Goal: Task Accomplishment & Management: Manage account settings

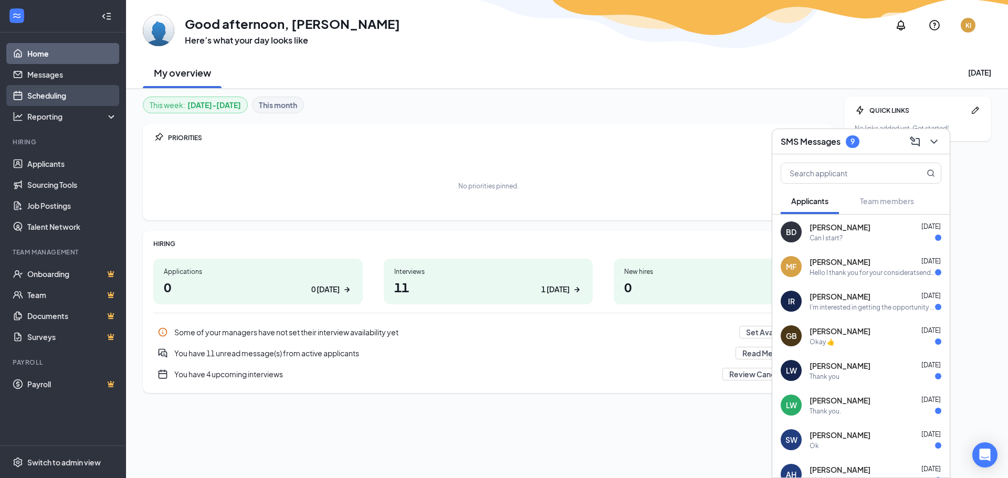
click at [54, 92] on link "Scheduling" at bounding box center [72, 95] width 90 height 21
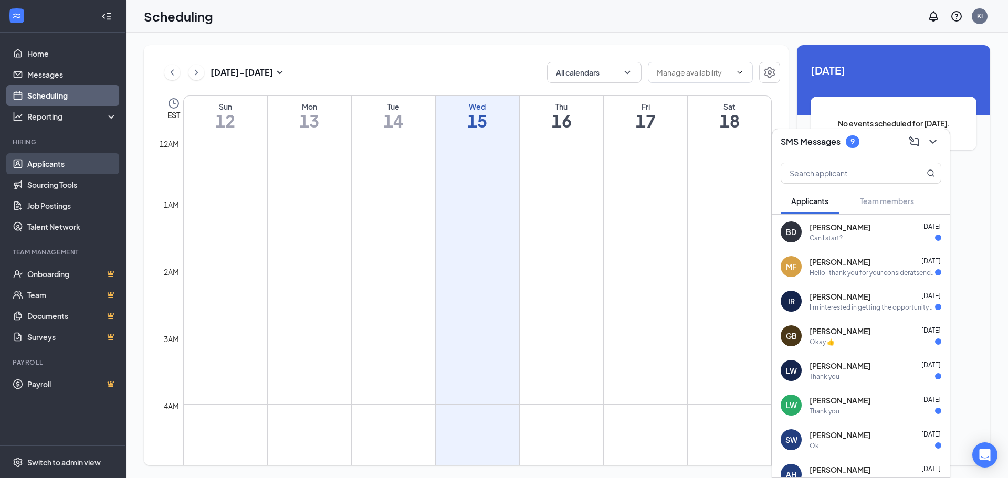
click at [47, 160] on link "Applicants" at bounding box center [72, 163] width 90 height 21
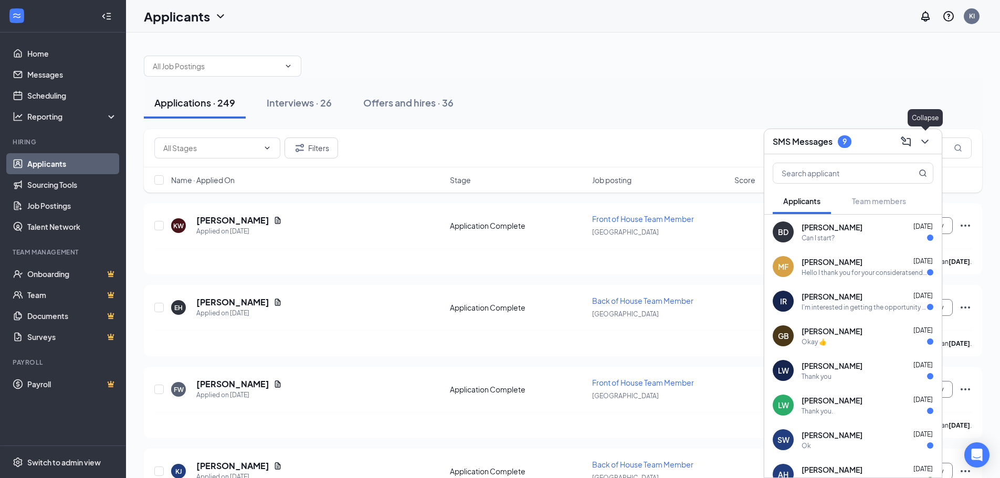
click at [930, 142] on icon "ChevronDown" at bounding box center [925, 141] width 13 height 13
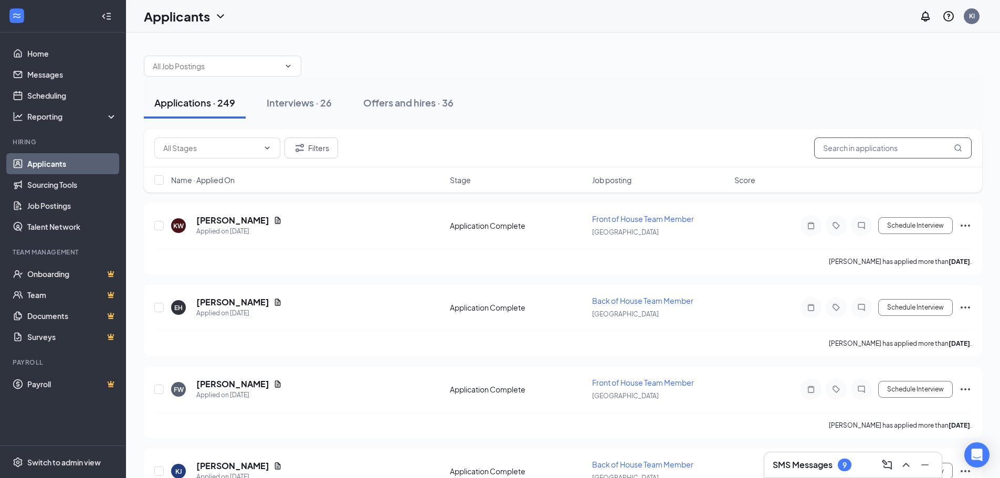
click at [922, 149] on input "text" at bounding box center [893, 148] width 158 height 21
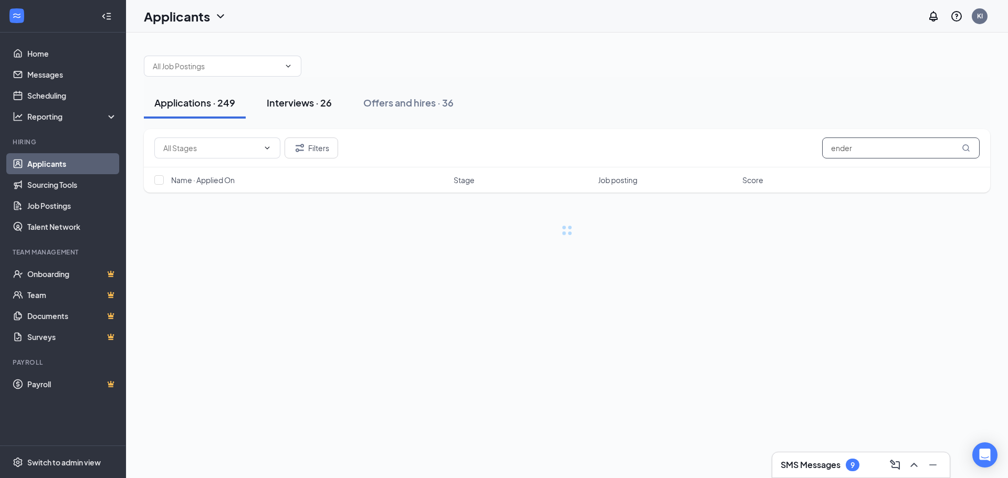
type input "ender"
click at [285, 111] on button "Interviews · 26" at bounding box center [299, 103] width 86 height 32
drag, startPoint x: 941, startPoint y: 145, endPoint x: 707, endPoint y: 167, distance: 235.2
click at [707, 167] on div "Filters ender" at bounding box center [567, 148] width 846 height 38
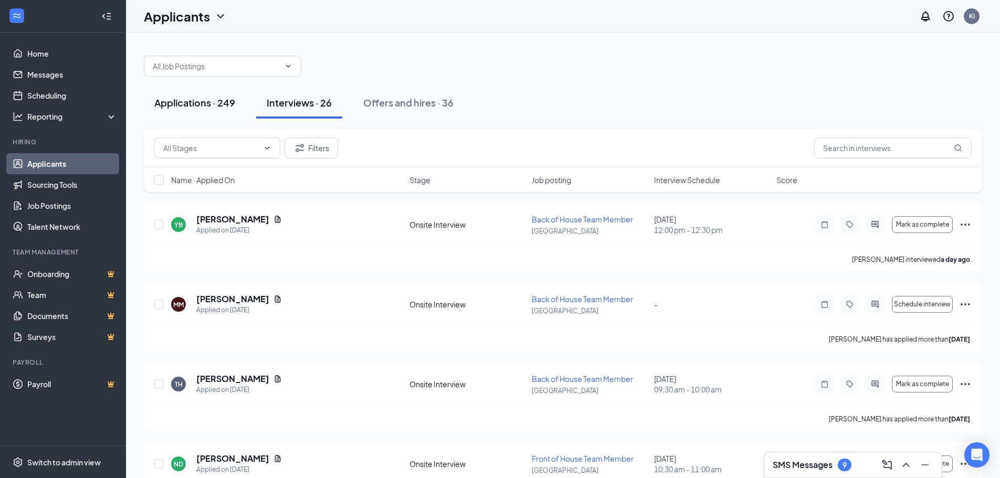
click at [188, 105] on div "Applications · 249" at bounding box center [194, 102] width 81 height 13
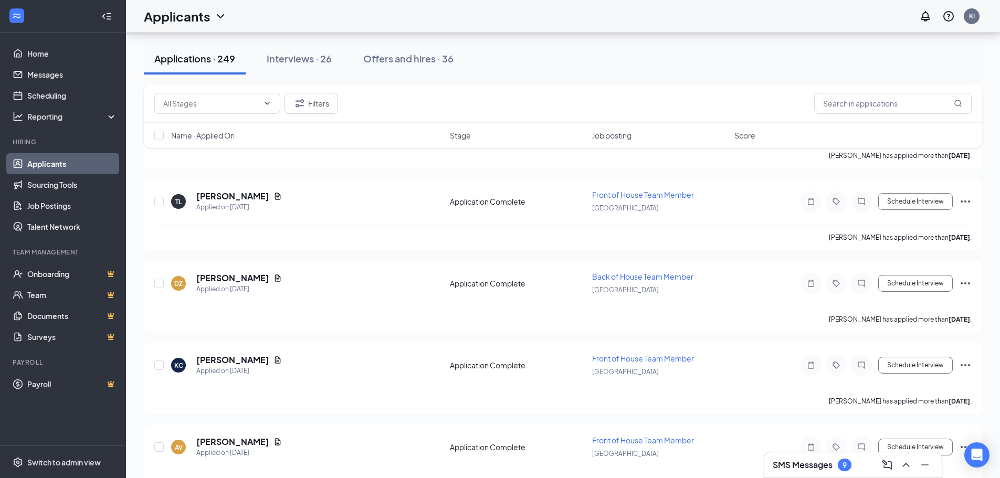
scroll to position [3990, 0]
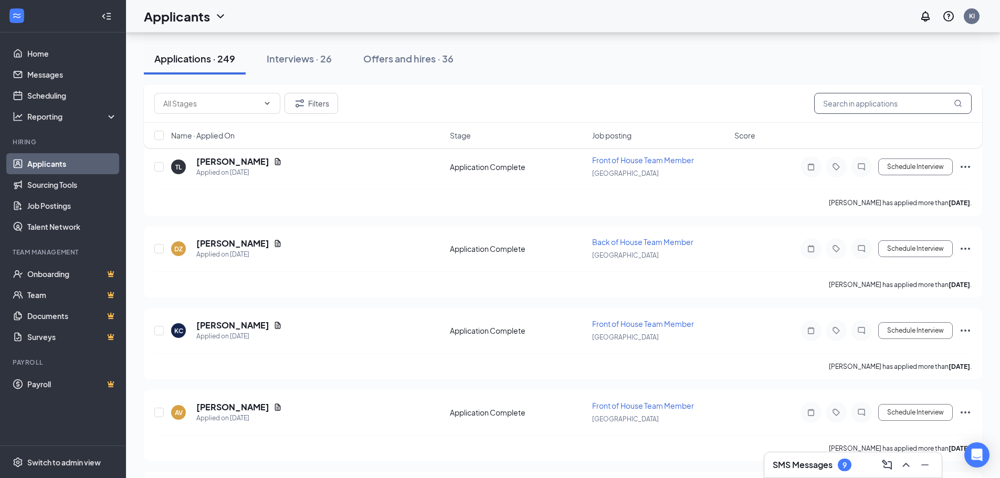
click at [886, 103] on input "text" at bounding box center [893, 103] width 158 height 21
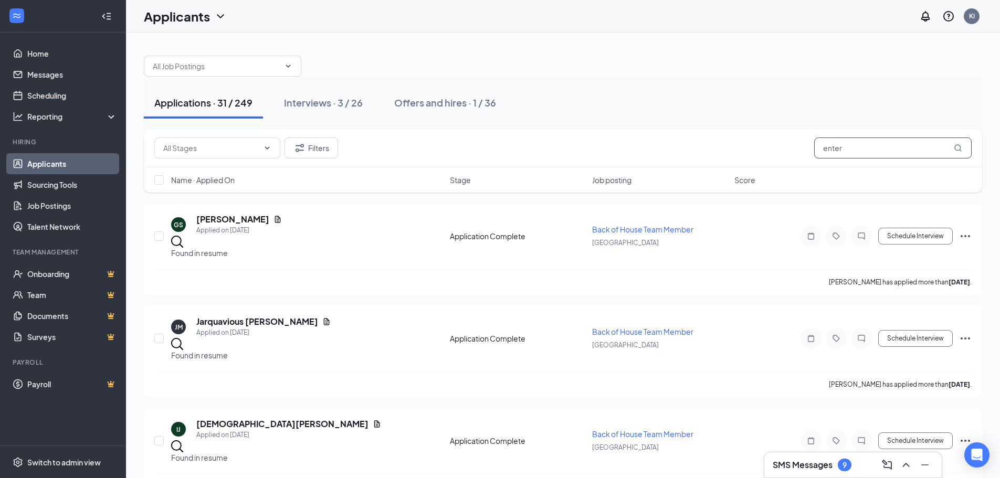
drag, startPoint x: 859, startPoint y: 149, endPoint x: 827, endPoint y: 146, distance: 32.2
click at [827, 146] on input "enter" at bounding box center [893, 148] width 158 height 21
type input "ender"
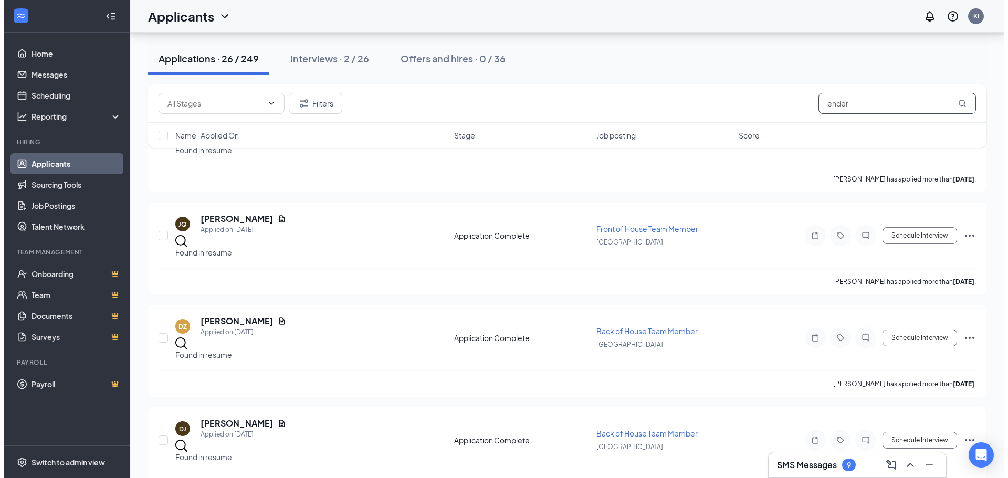
scroll to position [315, 0]
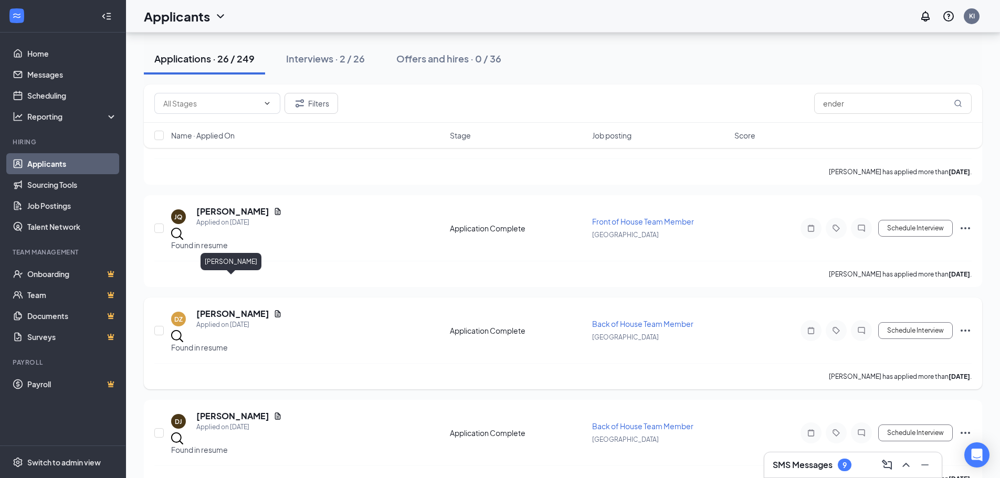
drag, startPoint x: 233, startPoint y: 284, endPoint x: 262, endPoint y: 287, distance: 29.6
click at [261, 320] on div "Applied on [DATE]" at bounding box center [239, 325] width 86 height 11
click at [275, 310] on icon "Document" at bounding box center [278, 313] width 6 height 7
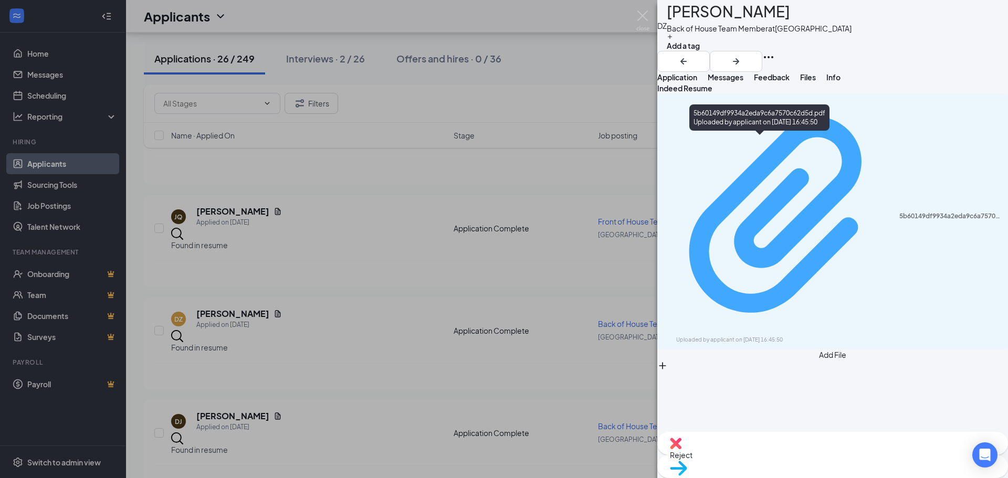
click at [899, 212] on div "5b60149df9934a2eda9c6a7570c62d5d.pdf" at bounding box center [950, 216] width 102 height 8
